Goal: Transaction & Acquisition: Obtain resource

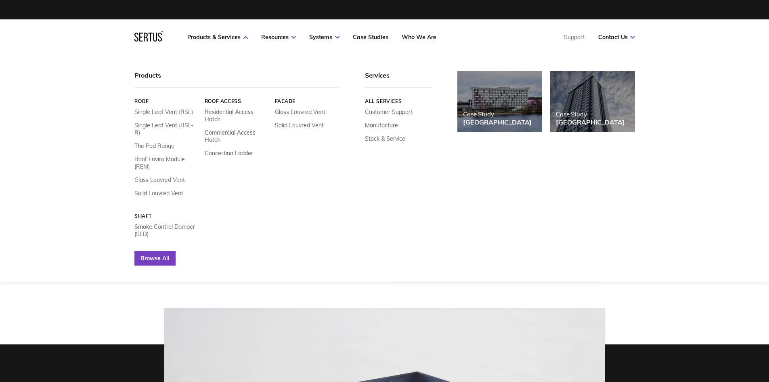
click at [153, 251] on link "Browse All" at bounding box center [154, 258] width 41 height 15
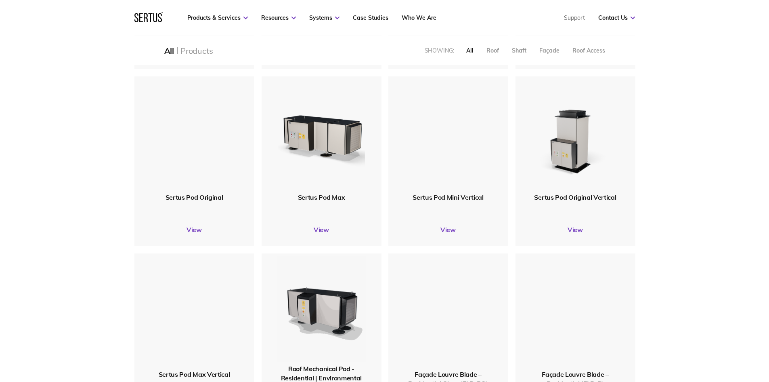
scroll to position [646, 0]
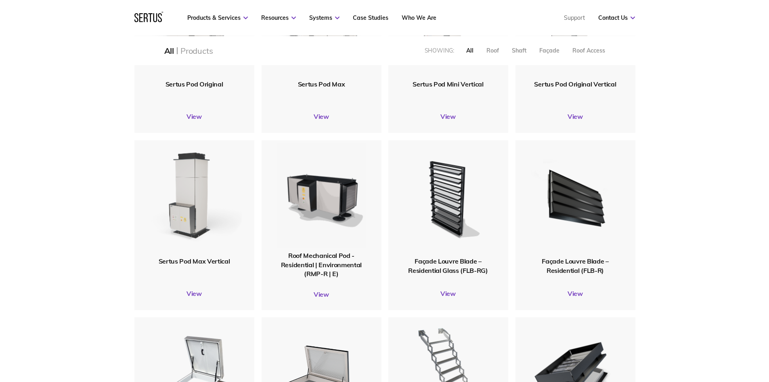
click at [190, 227] on img at bounding box center [194, 198] width 95 height 117
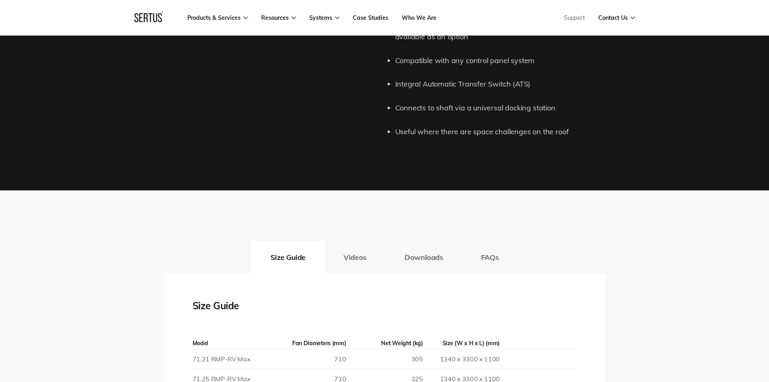
scroll to position [1212, 0]
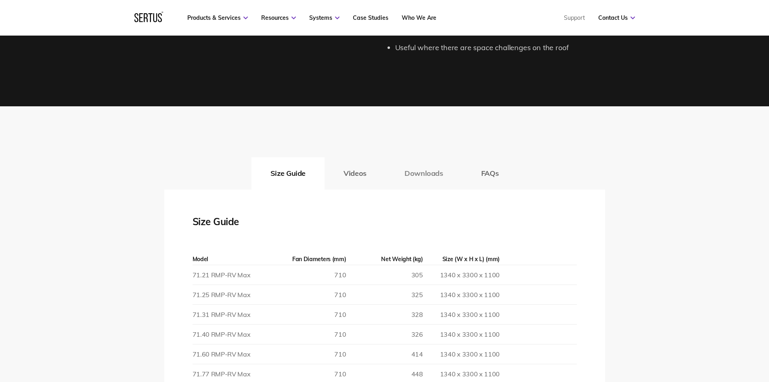
click at [403, 168] on button "Downloads" at bounding box center [424, 173] width 77 height 32
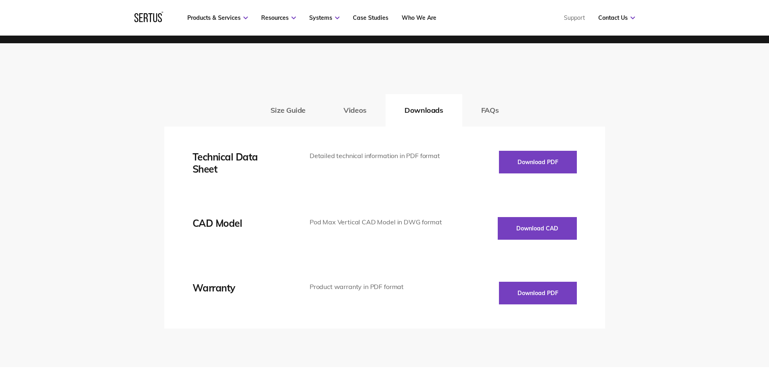
scroll to position [1333, 0]
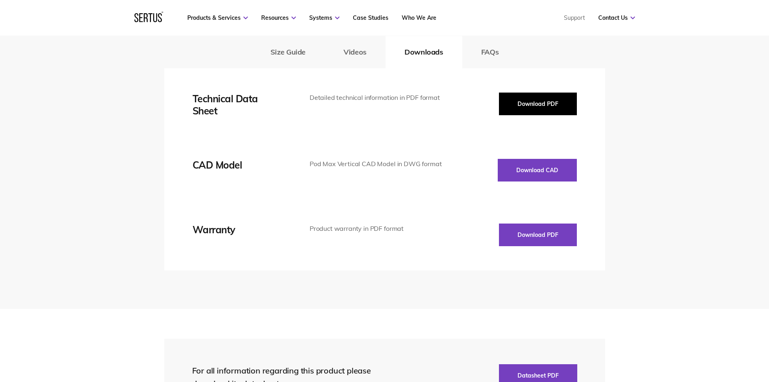
click at [534, 107] on button "Download PDF" at bounding box center [538, 103] width 78 height 23
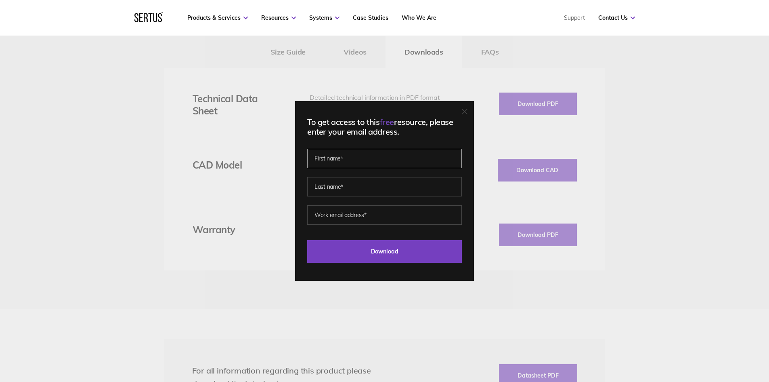
click at [341, 157] on input "text" at bounding box center [384, 158] width 155 height 19
type input "Vishal"
type input "[PERSON_NAME]"
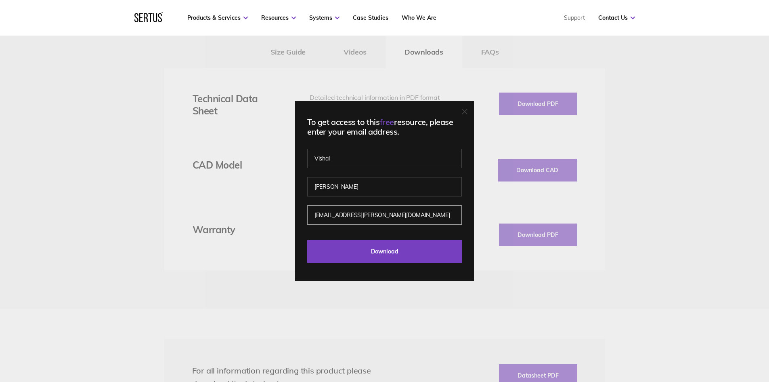
type input "[EMAIL_ADDRESS][PERSON_NAME][DOMAIN_NAME]"
click at [352, 262] on div "To get access to this free resource, please enter your email address. [PERSON_N…" at bounding box center [384, 191] width 179 height 180
click at [367, 254] on input "Download" at bounding box center [384, 251] width 155 height 23
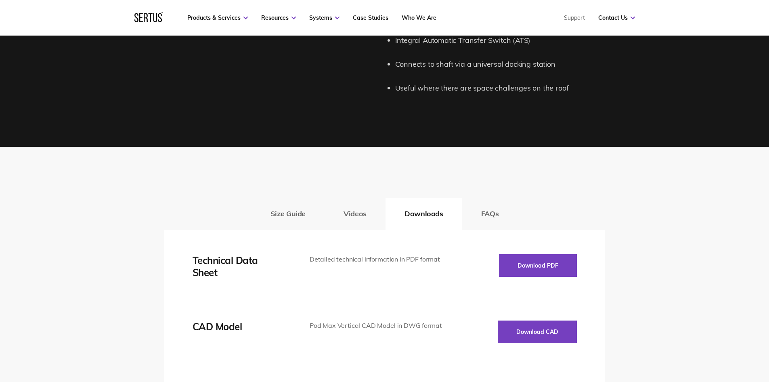
scroll to position [1010, 0]
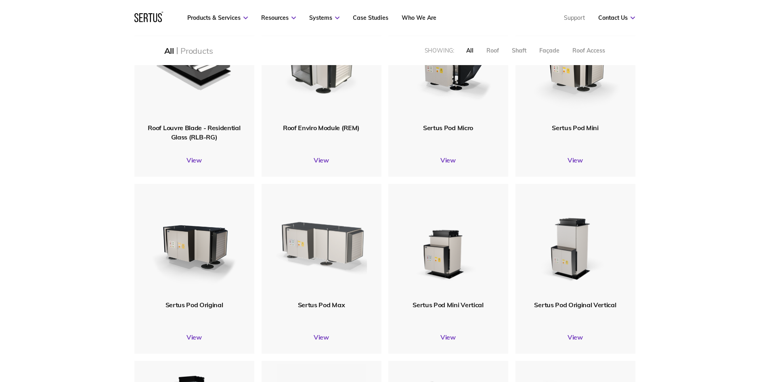
scroll to position [519, 0]
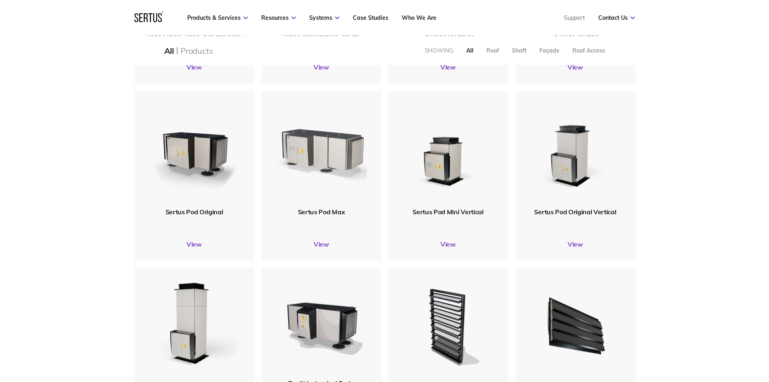
click at [313, 162] on img at bounding box center [321, 149] width 97 height 119
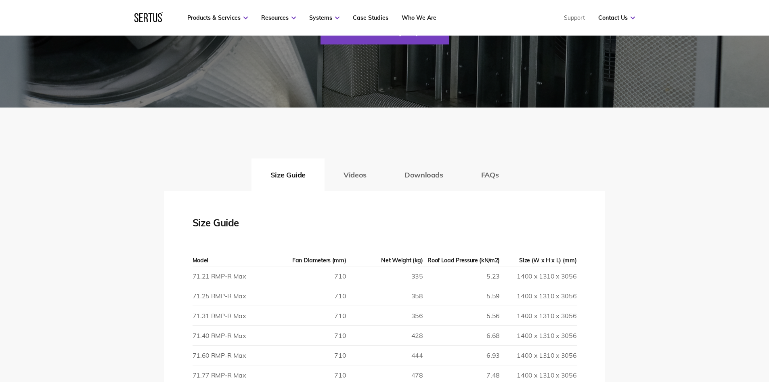
scroll to position [1090, 0]
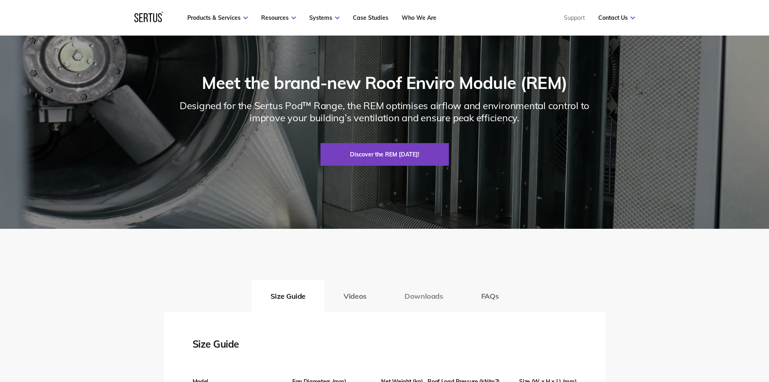
click at [425, 295] on button "Downloads" at bounding box center [424, 295] width 77 height 32
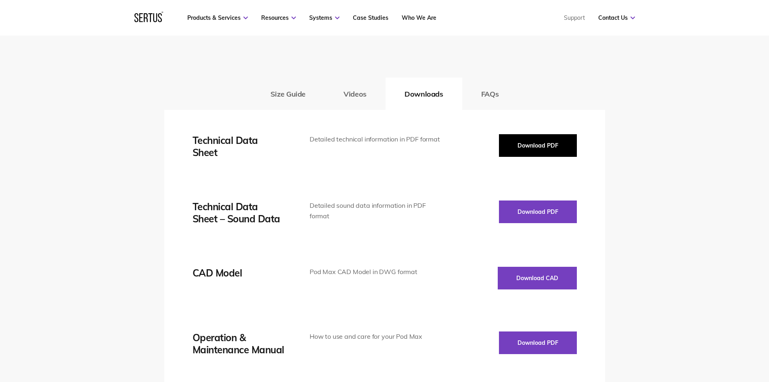
click at [529, 152] on button "Download PDF" at bounding box center [538, 145] width 78 height 23
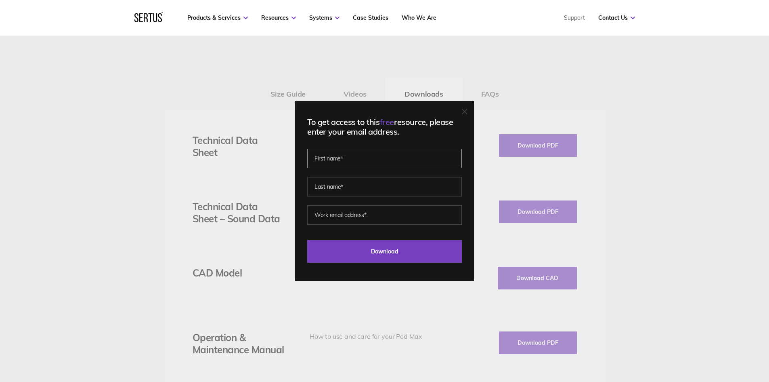
click at [346, 159] on input "text" at bounding box center [384, 158] width 155 height 19
type input "Vishal"
type input "[PERSON_NAME]"
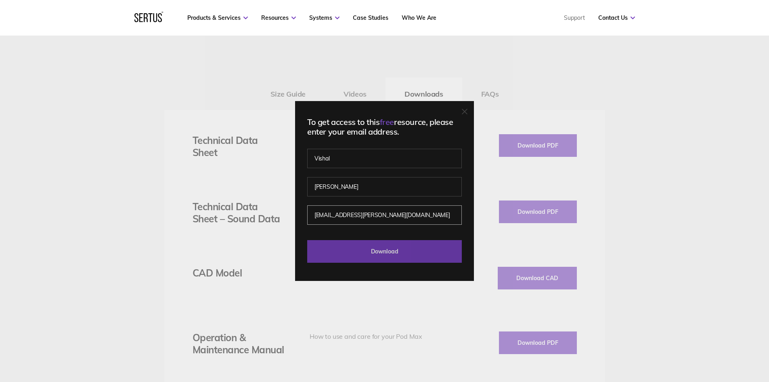
type input "[EMAIL_ADDRESS][PERSON_NAME][DOMAIN_NAME]"
click at [360, 247] on input "Download" at bounding box center [384, 251] width 155 height 23
